Goal: Find specific page/section: Find specific page/section

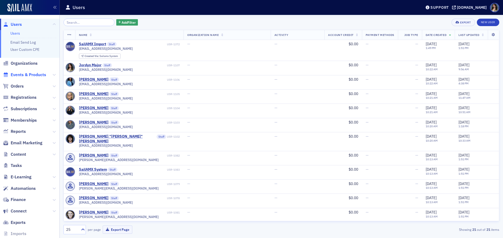
click at [27, 73] on span "Events & Products" at bounding box center [28, 75] width 35 height 6
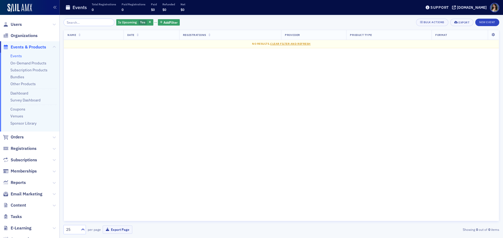
click at [18, 58] on link "Events" at bounding box center [15, 56] width 11 height 5
click at [22, 99] on link "Survey Dashboard" at bounding box center [25, 100] width 30 height 5
